Goal: Check status: Check status

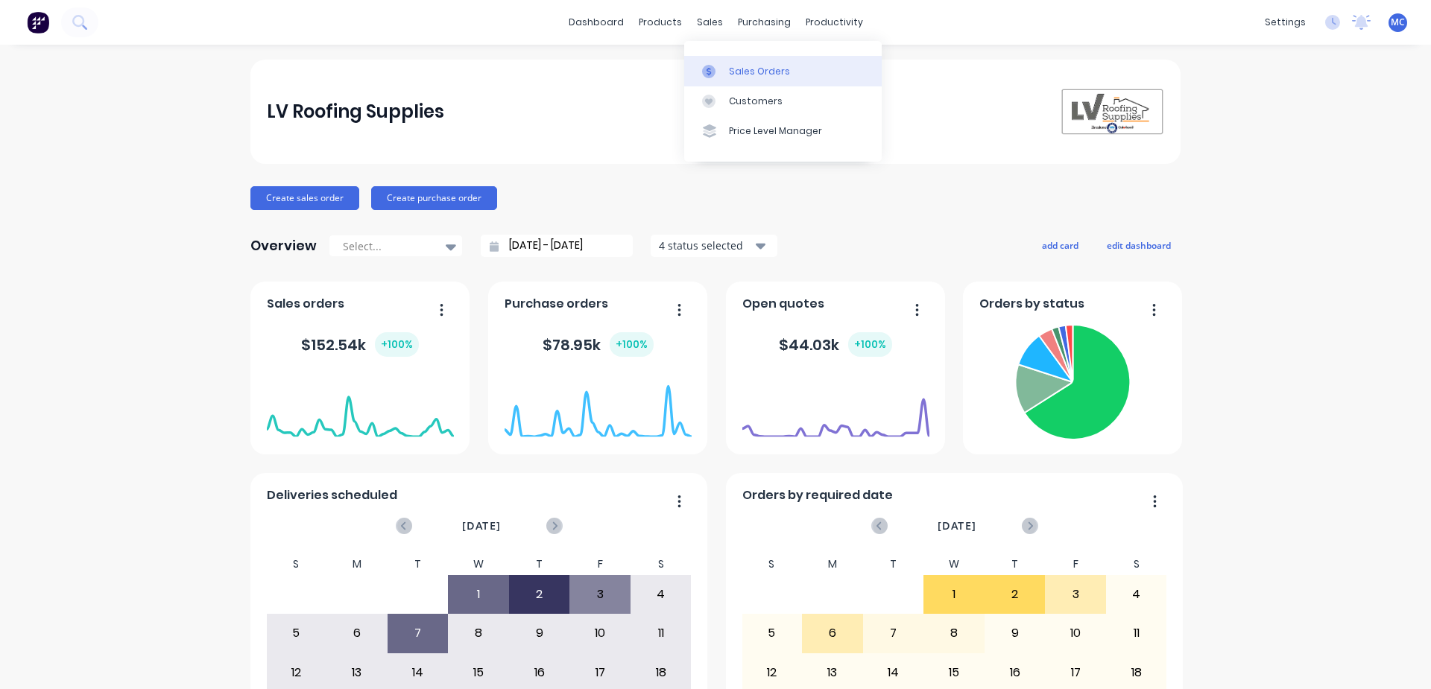
click at [725, 68] on link "Sales Orders" at bounding box center [782, 71] width 197 height 30
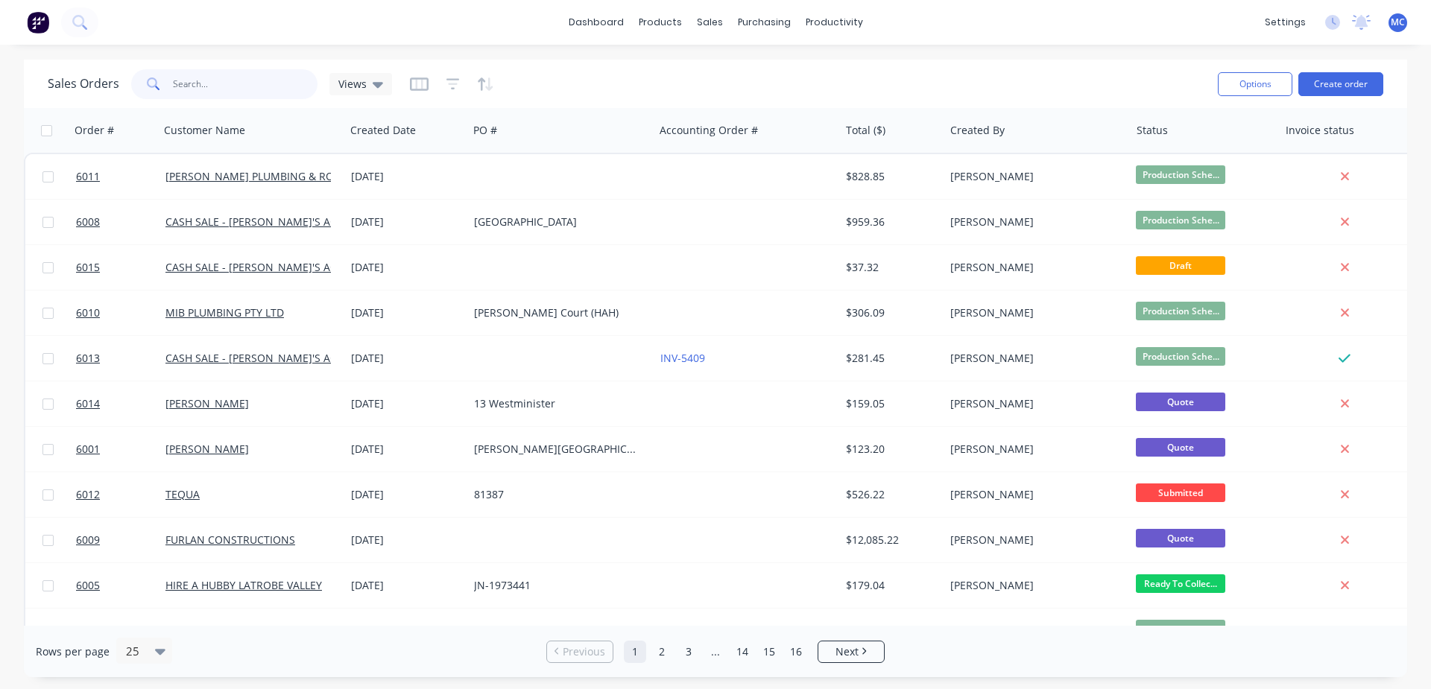
click at [267, 87] on input "text" at bounding box center [245, 84] width 145 height 30
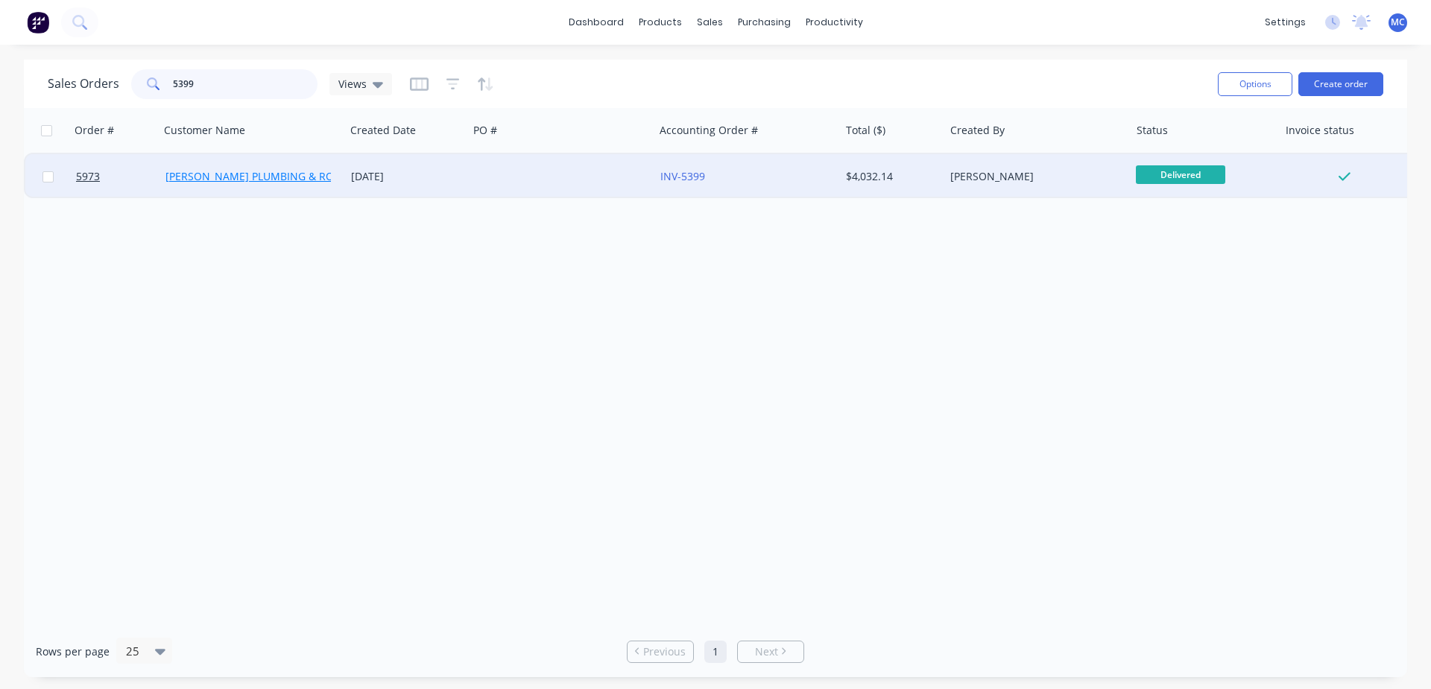
type input "5399"
click at [285, 180] on link "[PERSON_NAME] PLUMBING & ROOFING PRO PTY LTD" at bounding box center [298, 176] width 267 height 14
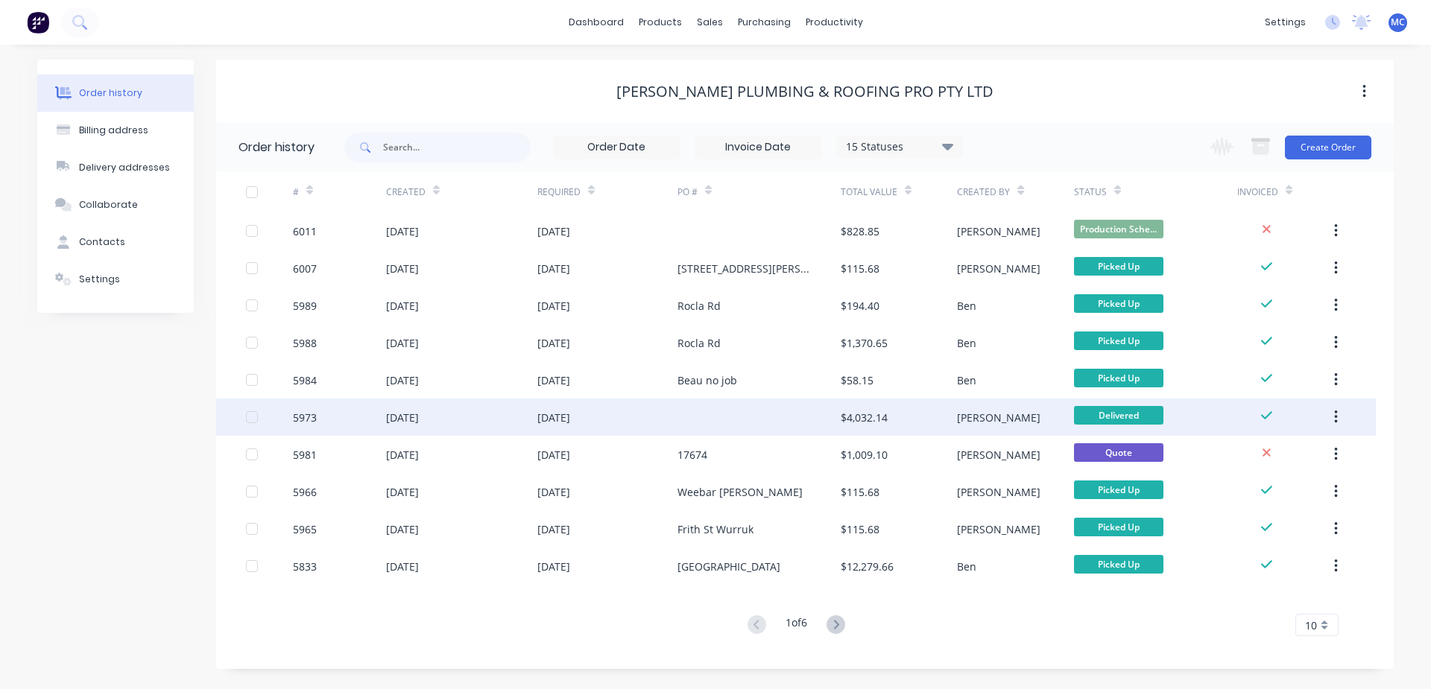
click at [519, 414] on div "[DATE]" at bounding box center [461, 417] width 151 height 37
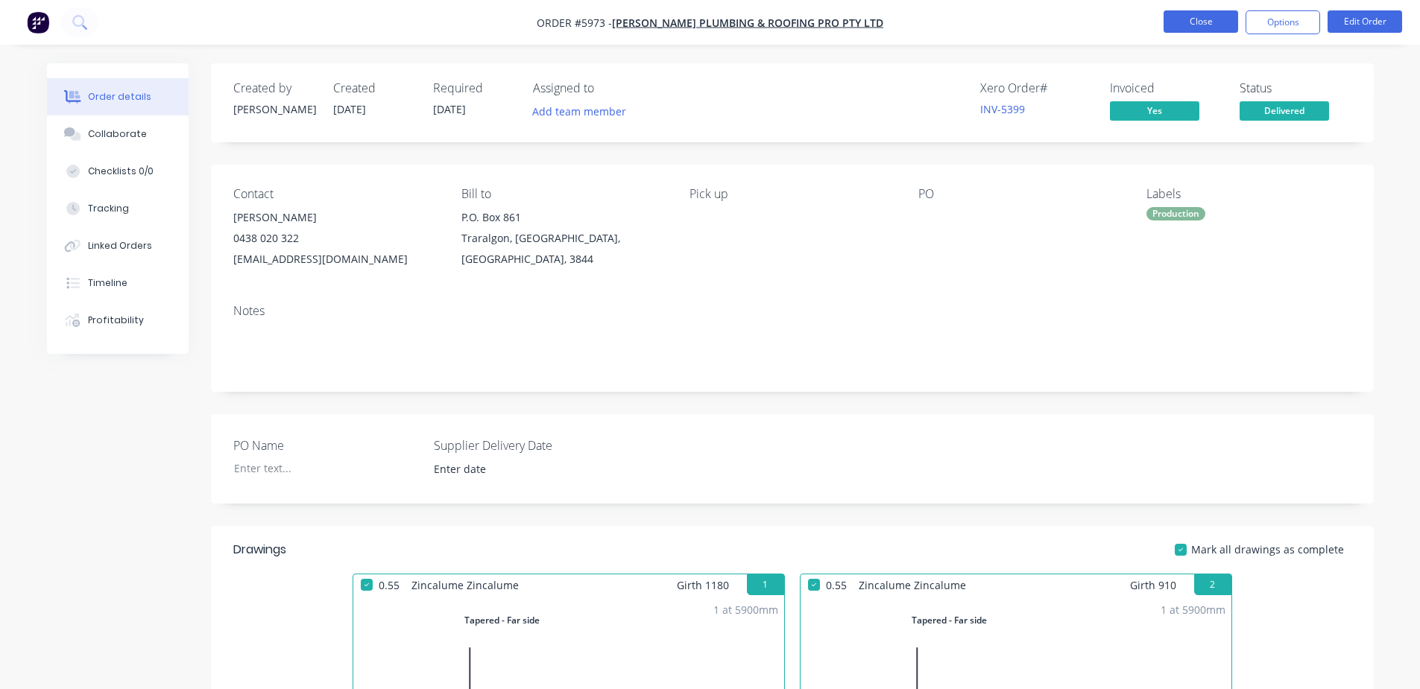
click at [1198, 13] on button "Close" at bounding box center [1200, 21] width 75 height 22
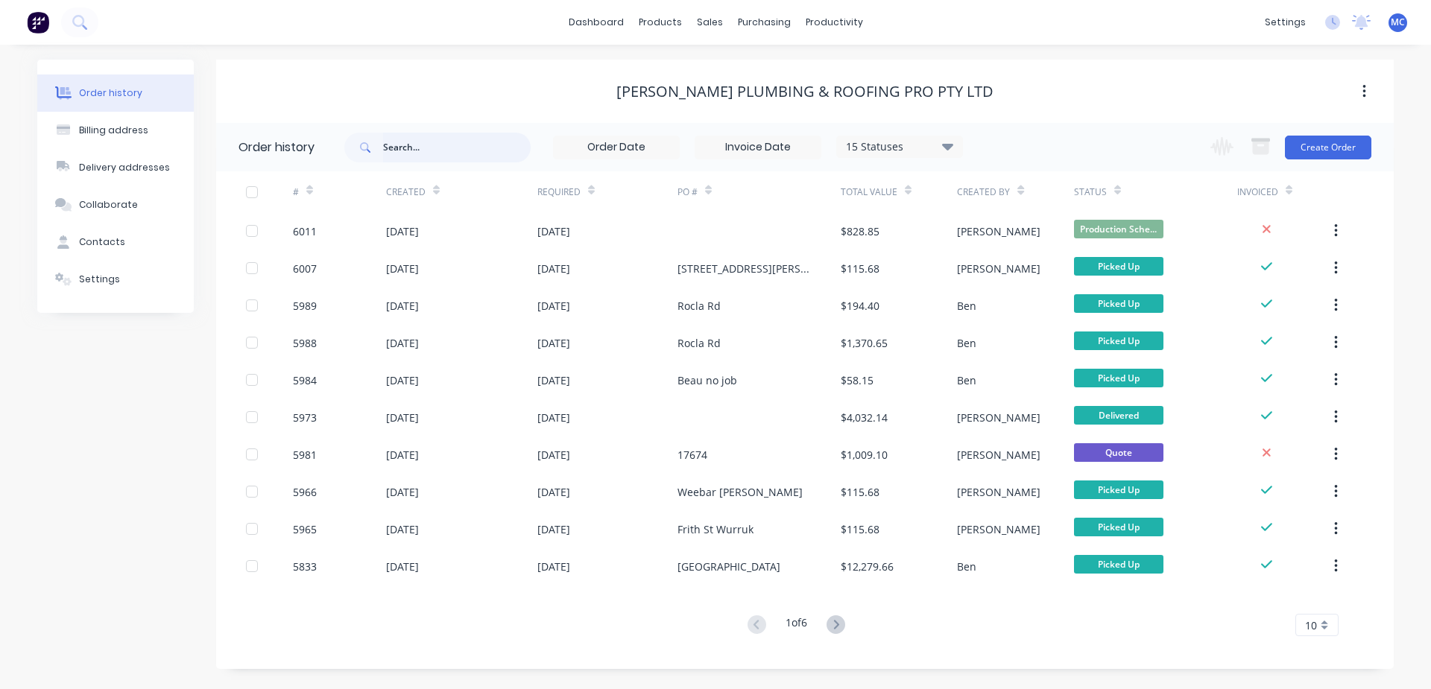
click at [457, 152] on input "text" at bounding box center [457, 148] width 148 height 30
type input "5988"
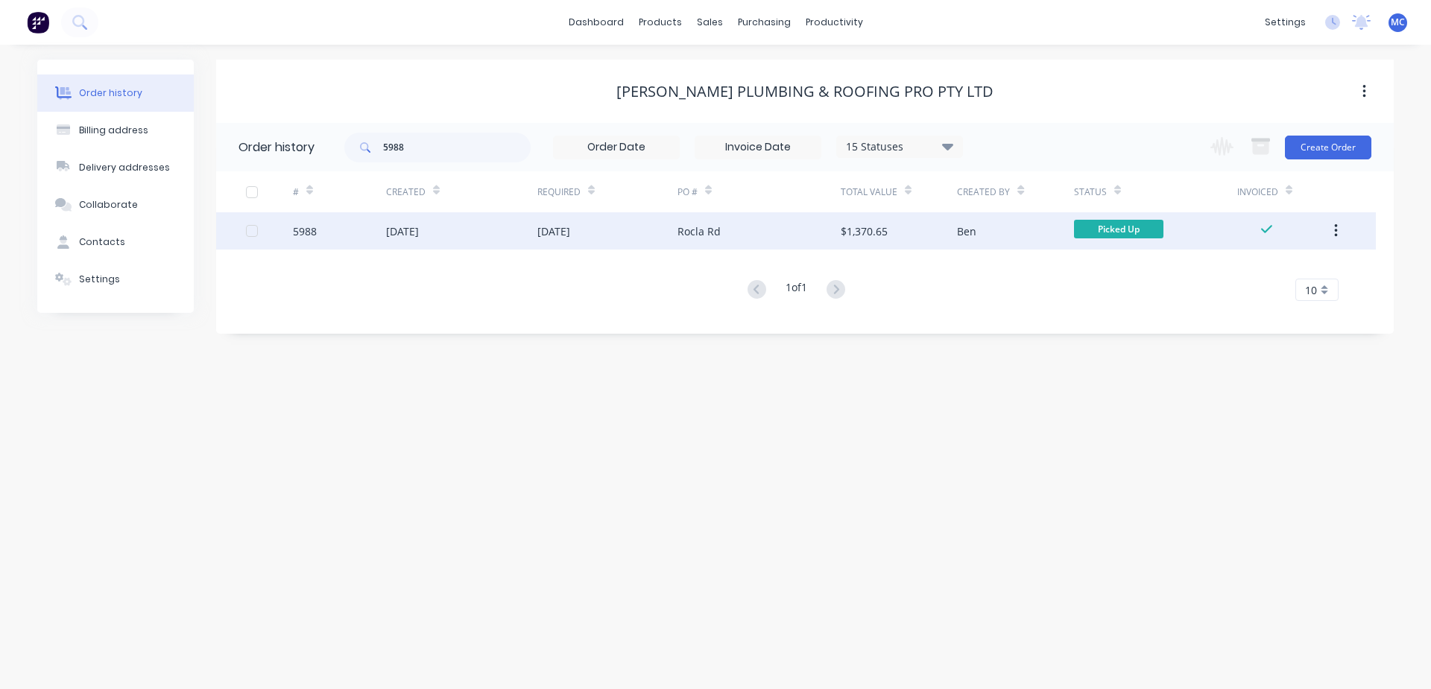
click at [606, 233] on div "[DATE]" at bounding box center [607, 230] width 140 height 37
